Goal: Complete application form

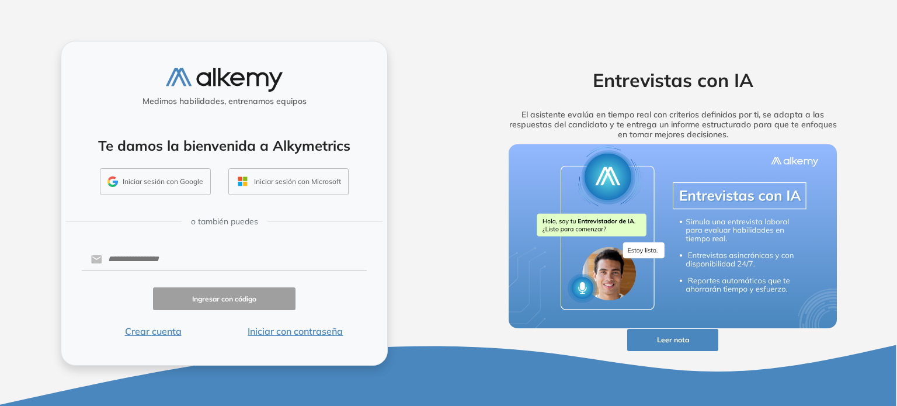
click at [166, 175] on button "Iniciar sesión con Google" at bounding box center [155, 181] width 111 height 27
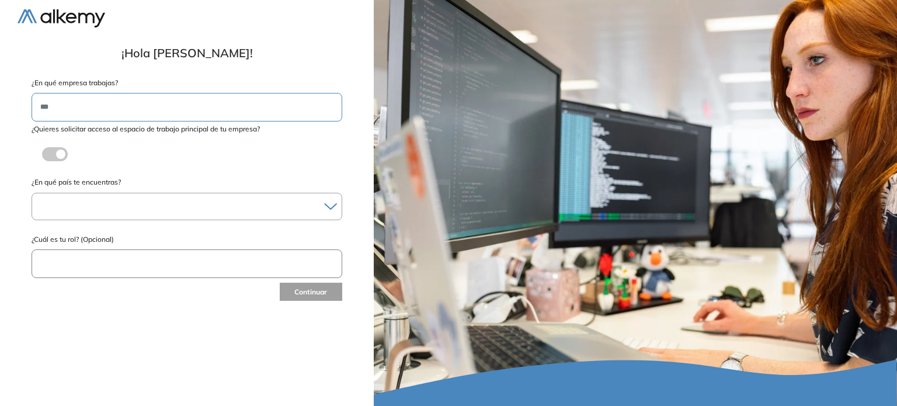
click at [137, 208] on div at bounding box center [186, 206] width 309 height 17
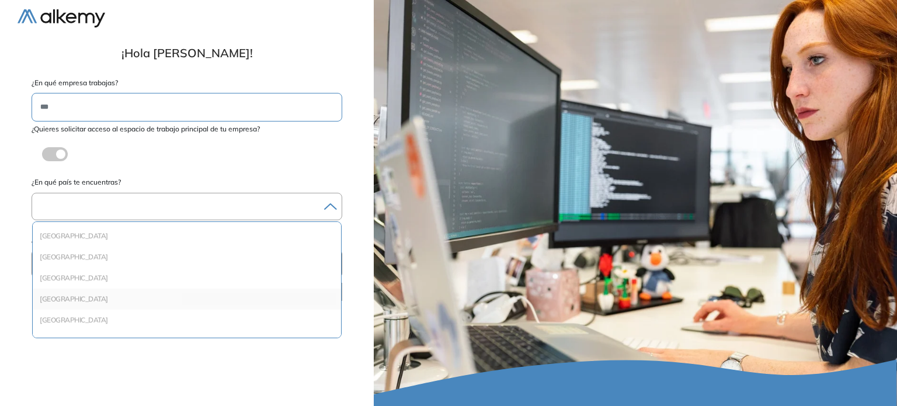
scroll to position [333, 0]
click at [103, 261] on li "[GEOGRAPHIC_DATA]" at bounding box center [186, 261] width 299 height 12
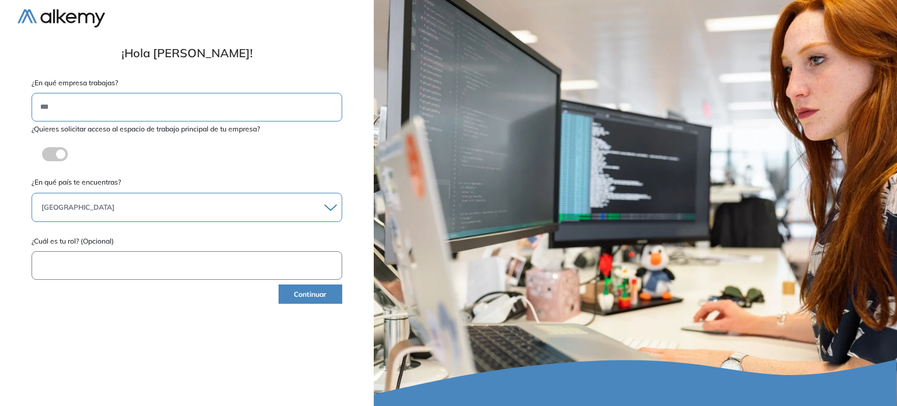
click at [138, 266] on input "text" at bounding box center [187, 265] width 311 height 29
type input "**********"
click at [325, 299] on button "Continuar" at bounding box center [310, 293] width 64 height 19
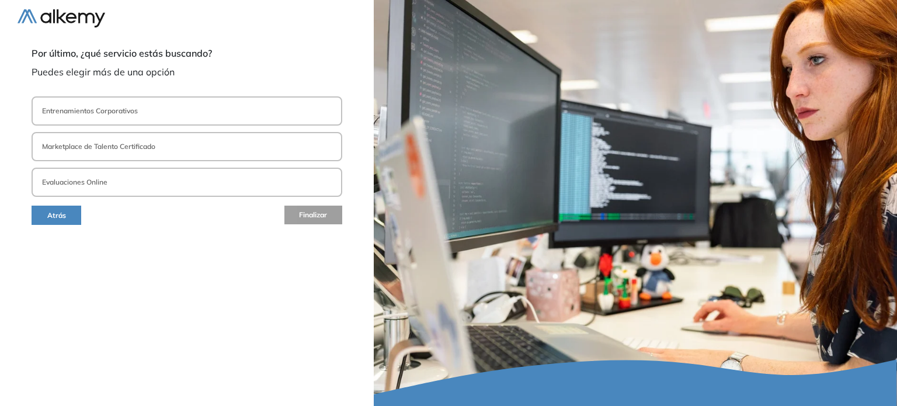
click at [143, 102] on button "Entrenamientos Corporativos" at bounding box center [187, 110] width 311 height 29
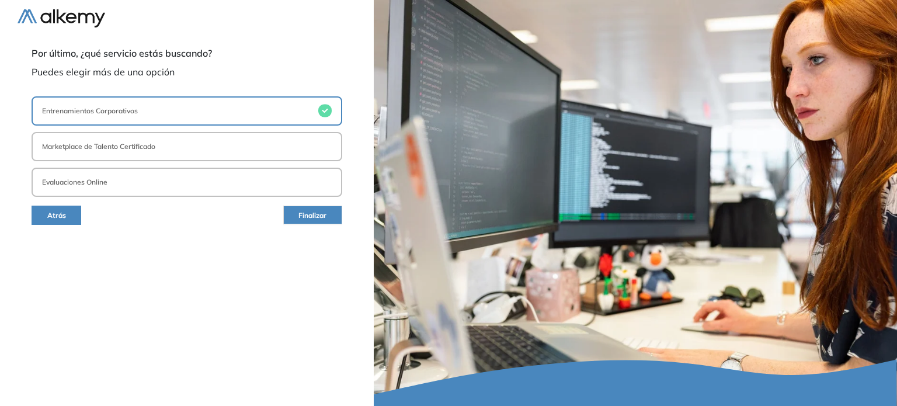
click at [148, 177] on button "Evaluaciones Online" at bounding box center [187, 182] width 311 height 29
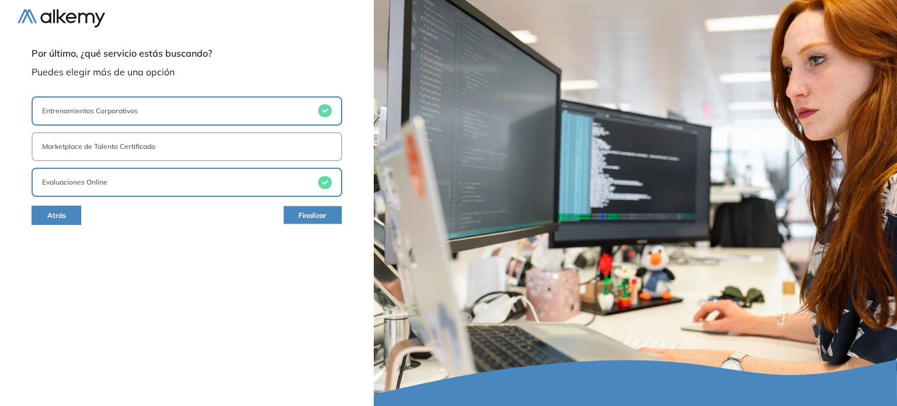
click at [181, 113] on button "Entrenamientos Corporativos" at bounding box center [187, 110] width 311 height 29
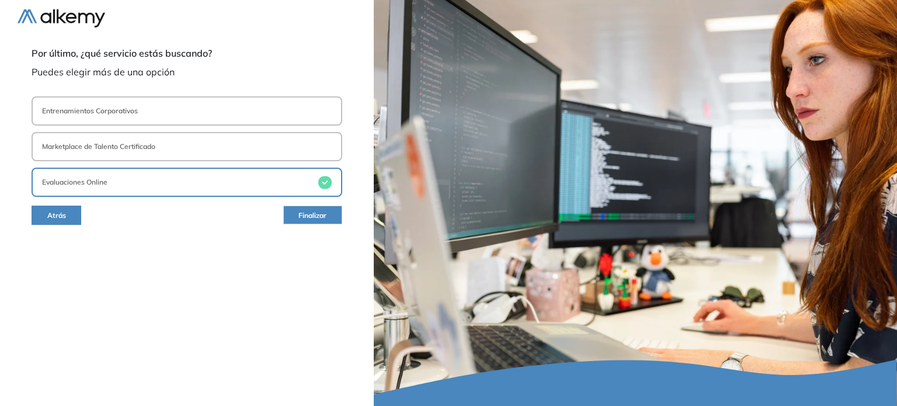
click at [238, 148] on button "Marketplace de Talento Certificado" at bounding box center [187, 146] width 311 height 29
click at [306, 219] on span "Finalizar" at bounding box center [312, 215] width 28 height 11
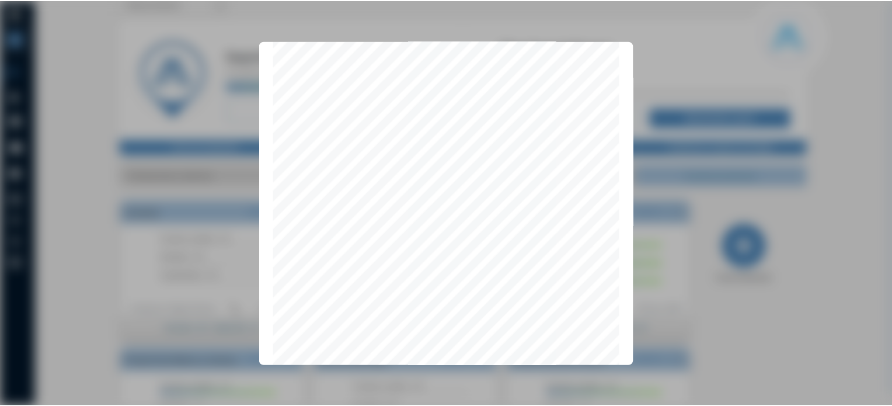
scroll to position [3696, 0]
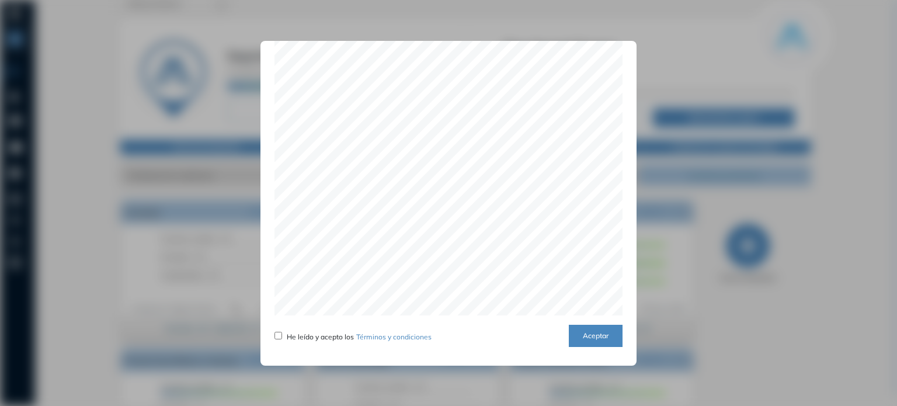
click at [605, 336] on button "Aceptar" at bounding box center [596, 336] width 54 height 23
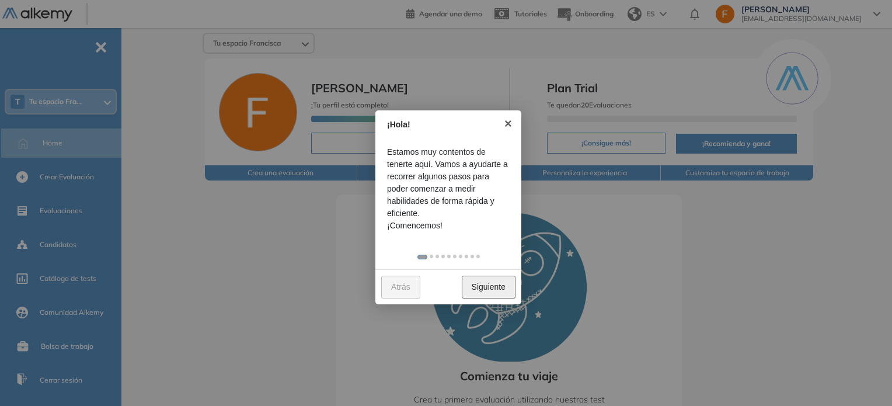
click at [499, 294] on link "Siguiente" at bounding box center [489, 286] width 54 height 23
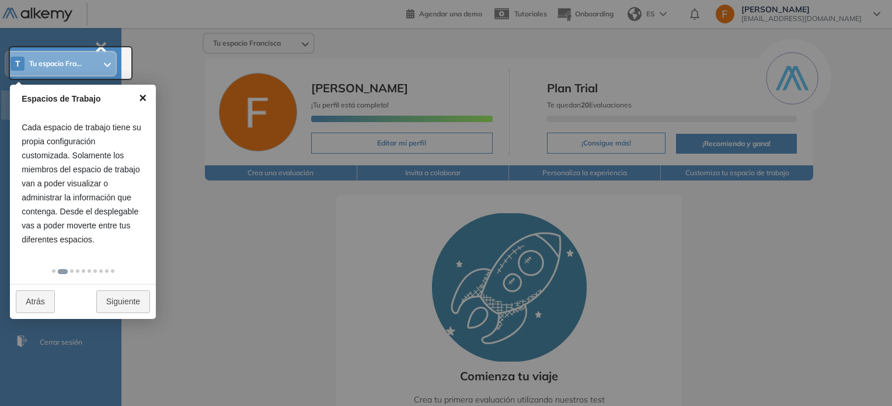
click at [140, 95] on link "×" at bounding box center [143, 98] width 26 height 26
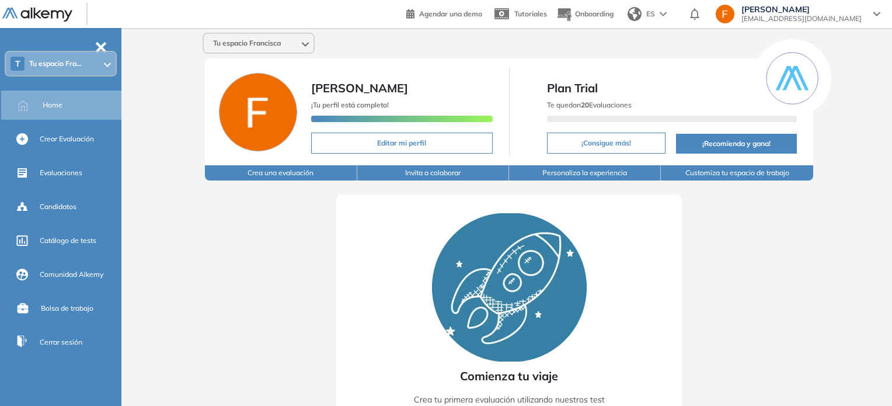
click at [100, 43] on span "-" at bounding box center [101, 45] width 13 height 9
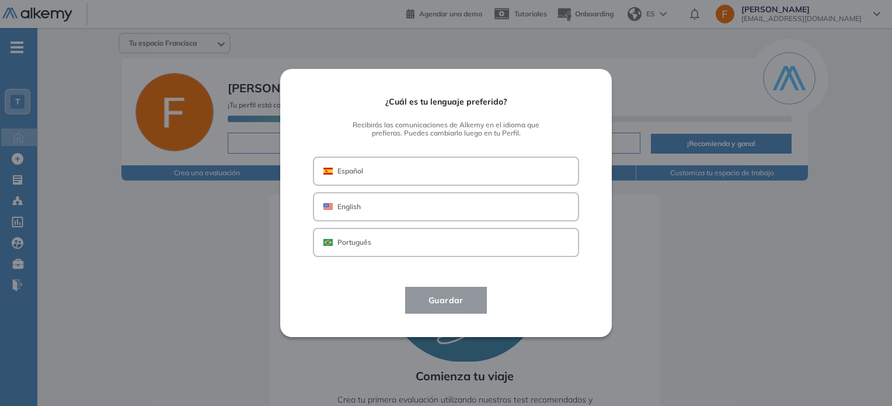
click at [375, 178] on button "Español" at bounding box center [446, 170] width 266 height 29
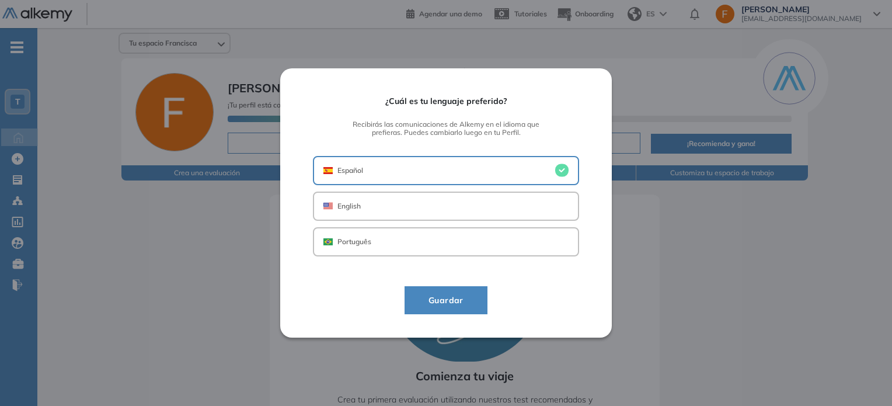
click at [483, 305] on button "Guardar" at bounding box center [445, 300] width 83 height 28
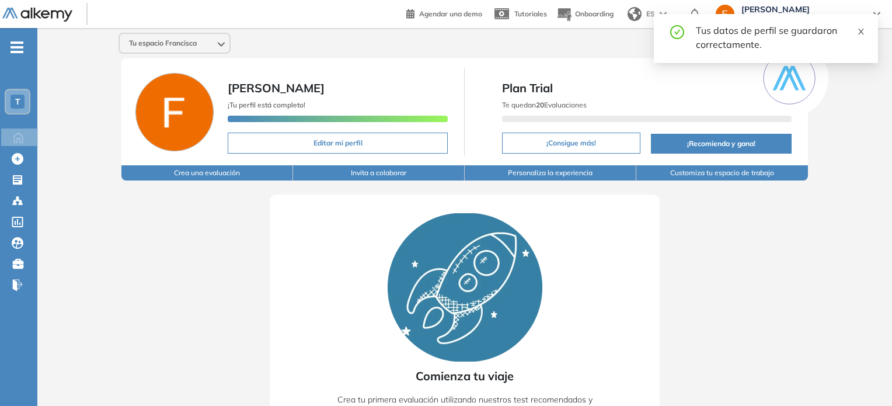
click at [859, 33] on icon "close" at bounding box center [861, 32] width 6 height 6
